Goal: Communication & Community: Answer question/provide support

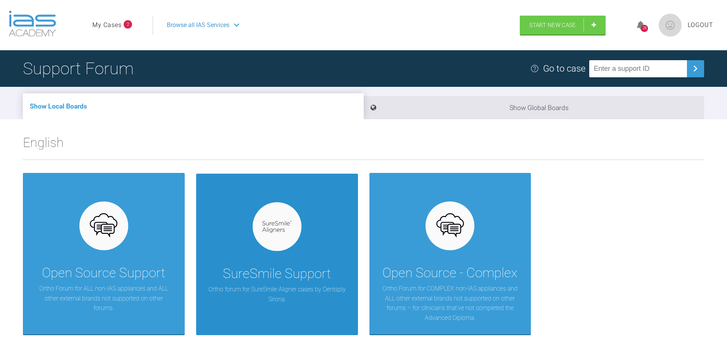
click at [317, 260] on div "SureSmile Support Ortho forum for SureSmile Aligner cases by Dentsply Sirona." at bounding box center [277, 255] width 162 height 162
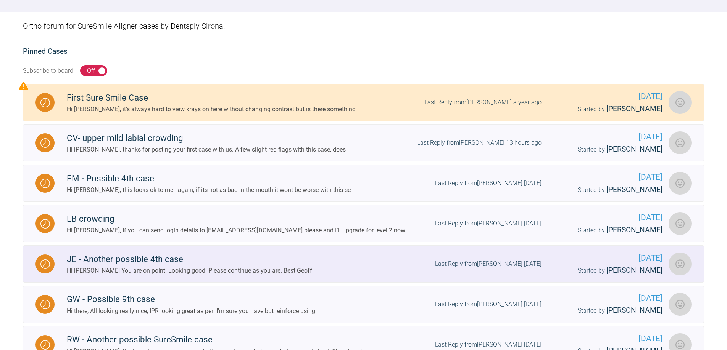
scroll to position [114, 0]
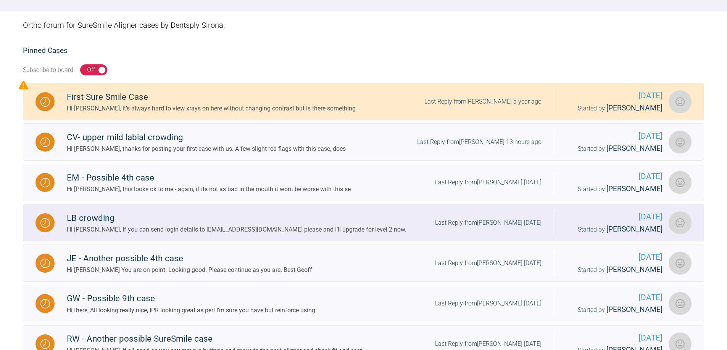
click at [180, 231] on div "Hi [PERSON_NAME], If you can send login details to [EMAIL_ADDRESS][DOMAIN_NAME]…" at bounding box center [236, 230] width 339 height 10
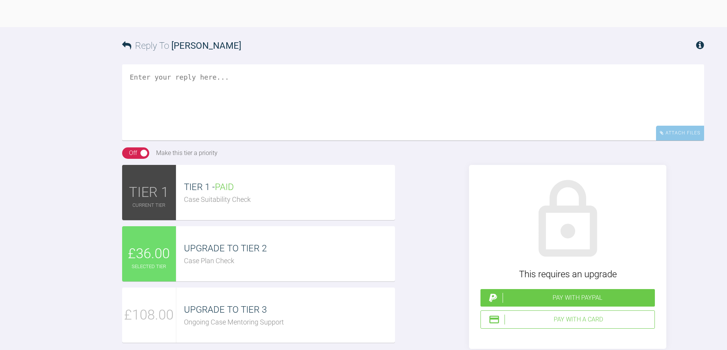
scroll to position [2059, 0]
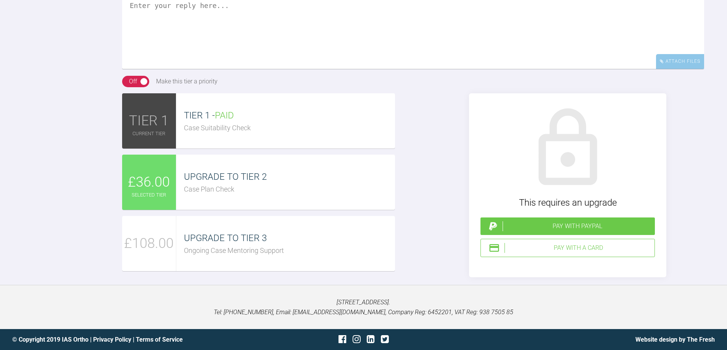
click at [251, 182] on span "UPGRADE TO TIER 2" at bounding box center [225, 177] width 83 height 11
click at [156, 190] on span "£36.00" at bounding box center [149, 183] width 42 height 22
click at [561, 253] on div "Pay with a Card" at bounding box center [577, 248] width 147 height 10
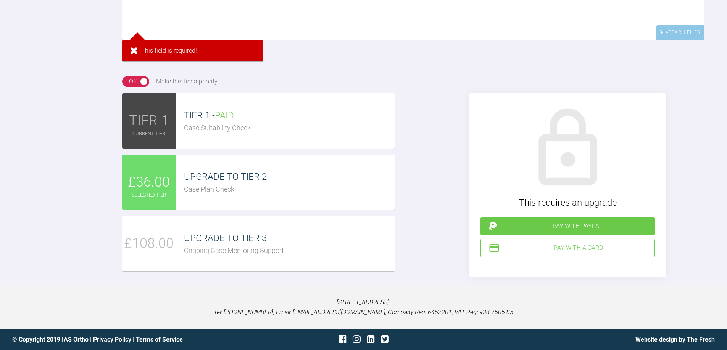
click at [140, 21] on textarea at bounding box center [413, 2] width 582 height 76
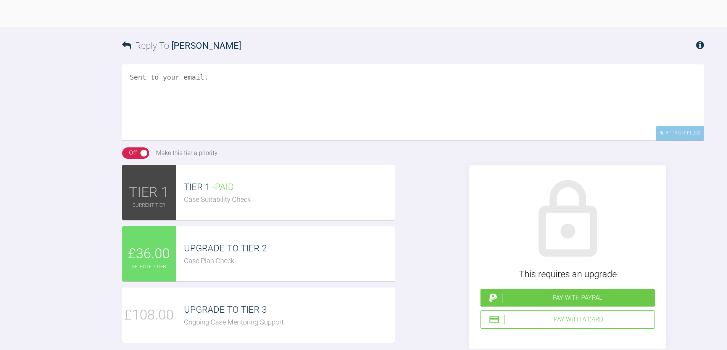
scroll to position [2077, 0]
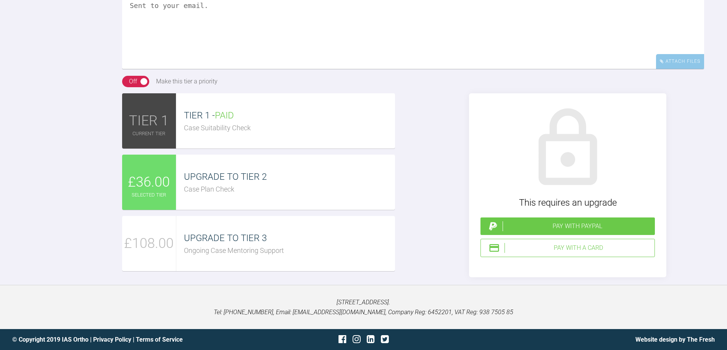
type textarea "Sent to your email."
click at [532, 228] on div "Pay with PayPal" at bounding box center [576, 227] width 149 height 10
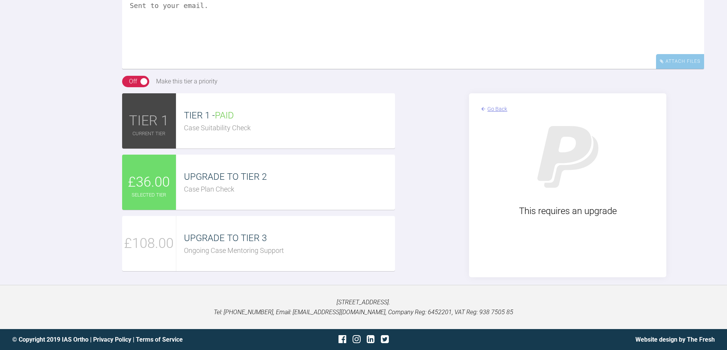
click at [221, 172] on span "UPGRADE TO TIER 2" at bounding box center [225, 177] width 83 height 11
click at [220, 172] on span "UPGRADE TO TIER 2" at bounding box center [225, 177] width 83 height 11
click at [497, 108] on div "Go Back" at bounding box center [497, 109] width 20 height 8
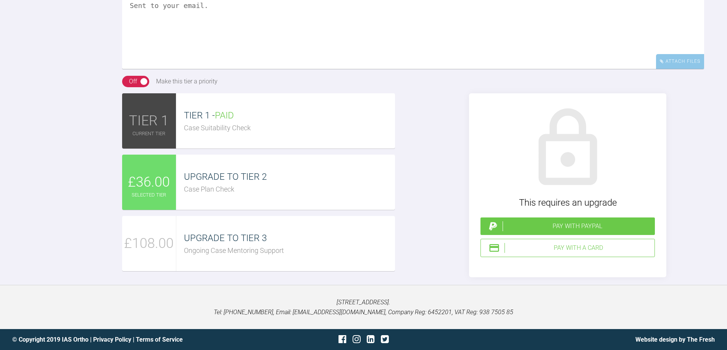
click at [572, 250] on div "Pay with a Card" at bounding box center [577, 248] width 147 height 10
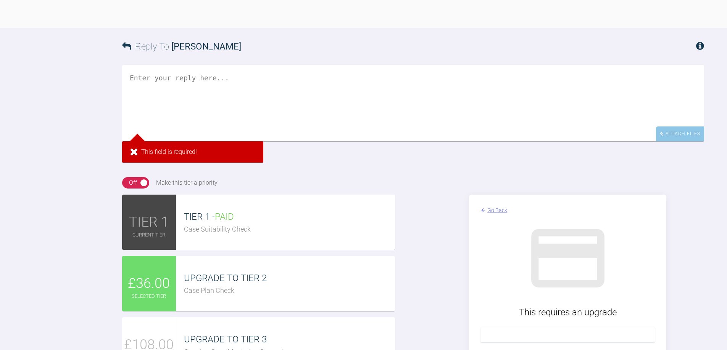
scroll to position [2111, 0]
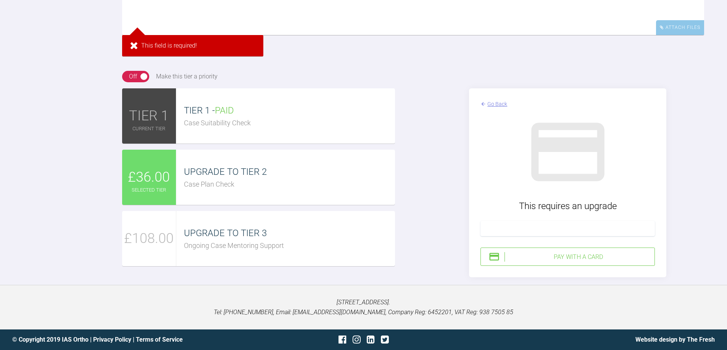
click at [545, 260] on div "Pay with a Card" at bounding box center [577, 257] width 147 height 10
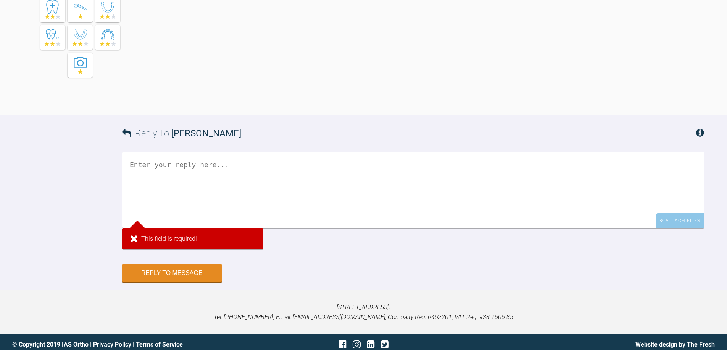
scroll to position [1923, 0]
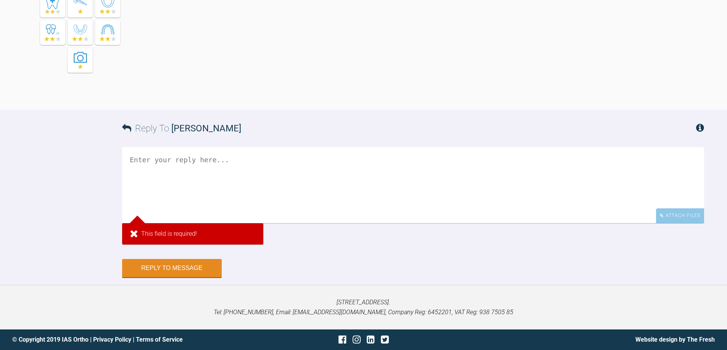
click at [153, 161] on textarea at bounding box center [413, 185] width 582 height 76
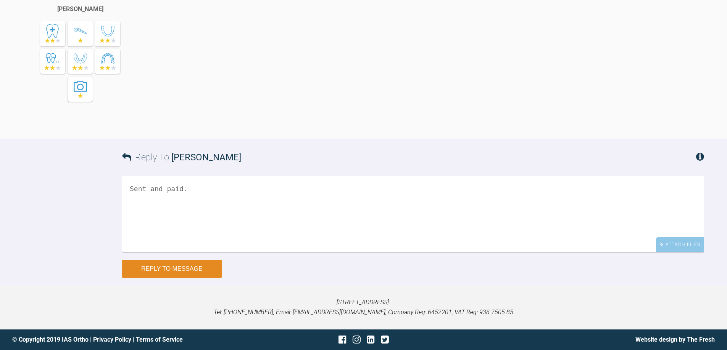
type textarea "Sent and paid."
click at [154, 264] on button "Reply to Message" at bounding box center [172, 269] width 100 height 18
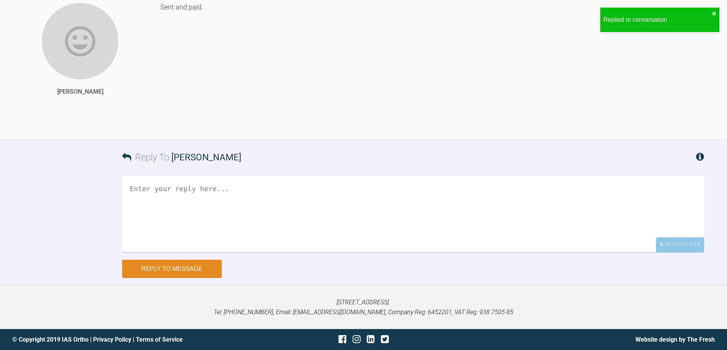
scroll to position [2102, 0]
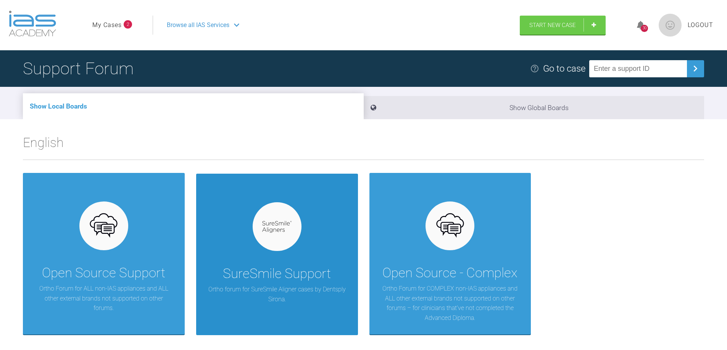
click at [280, 212] on div at bounding box center [276, 227] width 49 height 49
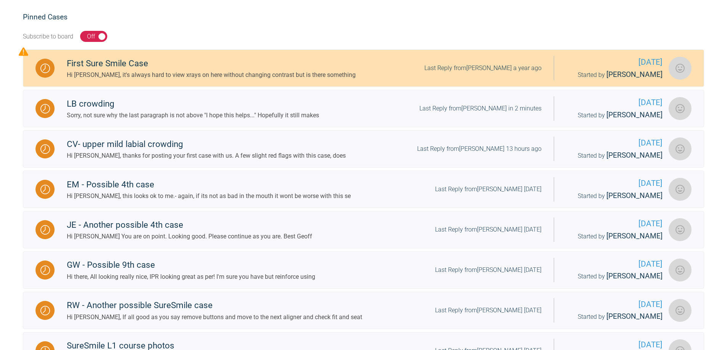
scroll to position [153, 0]
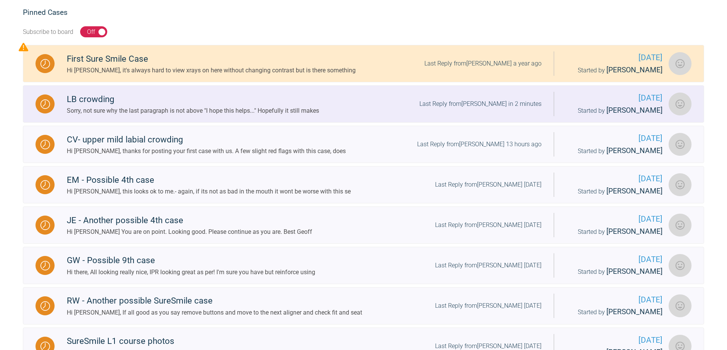
click at [125, 105] on div "LB crowding" at bounding box center [193, 100] width 252 height 14
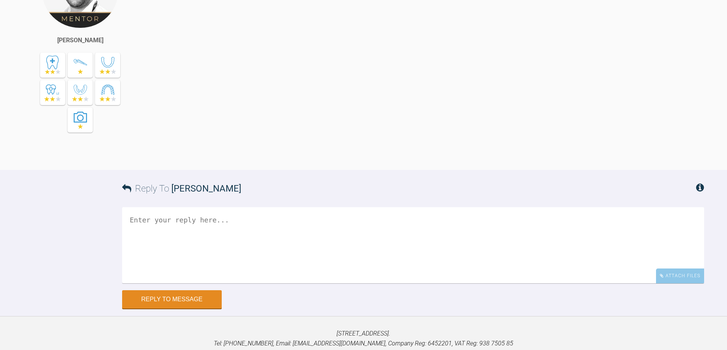
scroll to position [2685, 0]
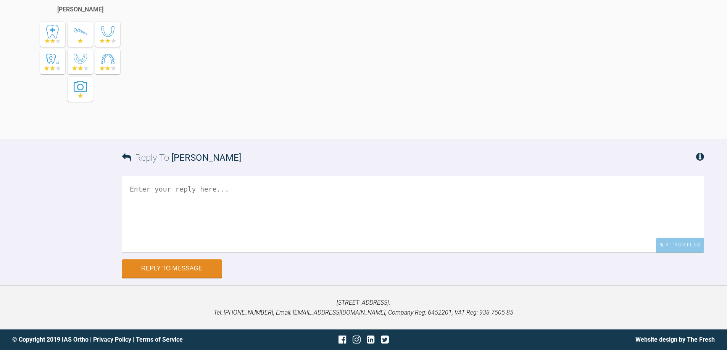
click at [150, 196] on textarea at bounding box center [413, 215] width 582 height 76
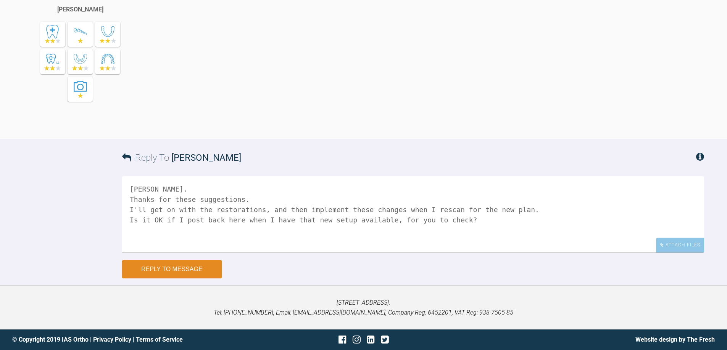
type textarea "Brill. Thanks for these suggestions. I'll get on with the restorations, and the…"
click at [176, 268] on button "Reply to Message" at bounding box center [172, 269] width 100 height 18
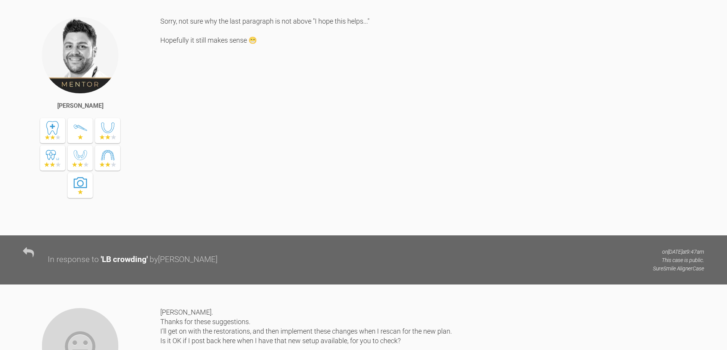
scroll to position [2360, 0]
